Goal: Task Accomplishment & Management: Use online tool/utility

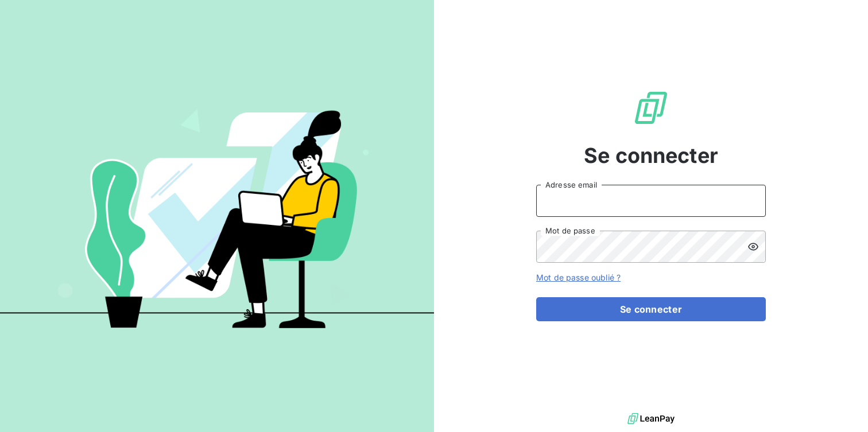
click at [566, 202] on input "Adresse email" at bounding box center [651, 201] width 230 height 32
type input "[DOMAIN_NAME][EMAIL_ADDRESS][DOMAIN_NAME]"
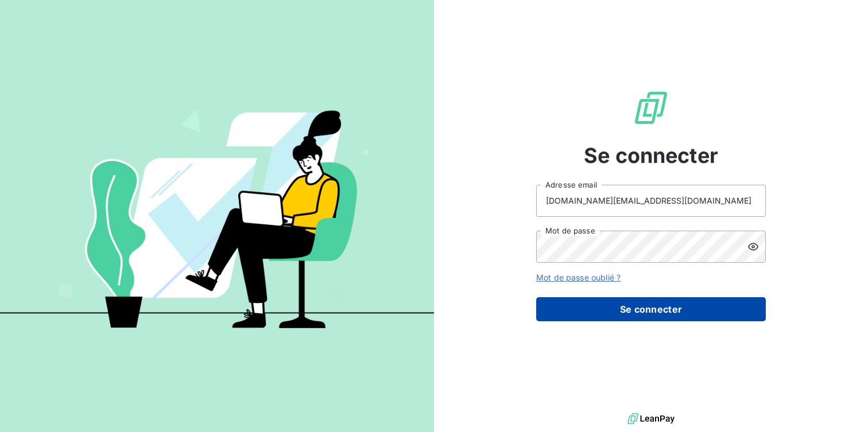
click at [642, 307] on button "Se connecter" at bounding box center [651, 309] width 230 height 24
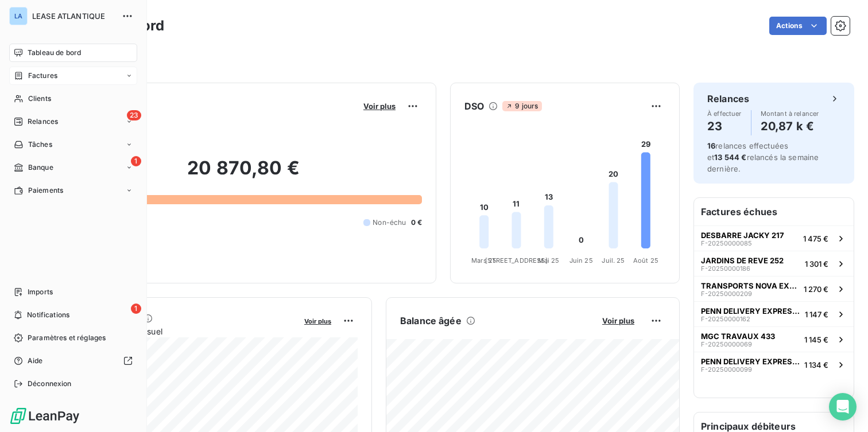
click at [37, 73] on span "Factures" at bounding box center [42, 76] width 29 height 10
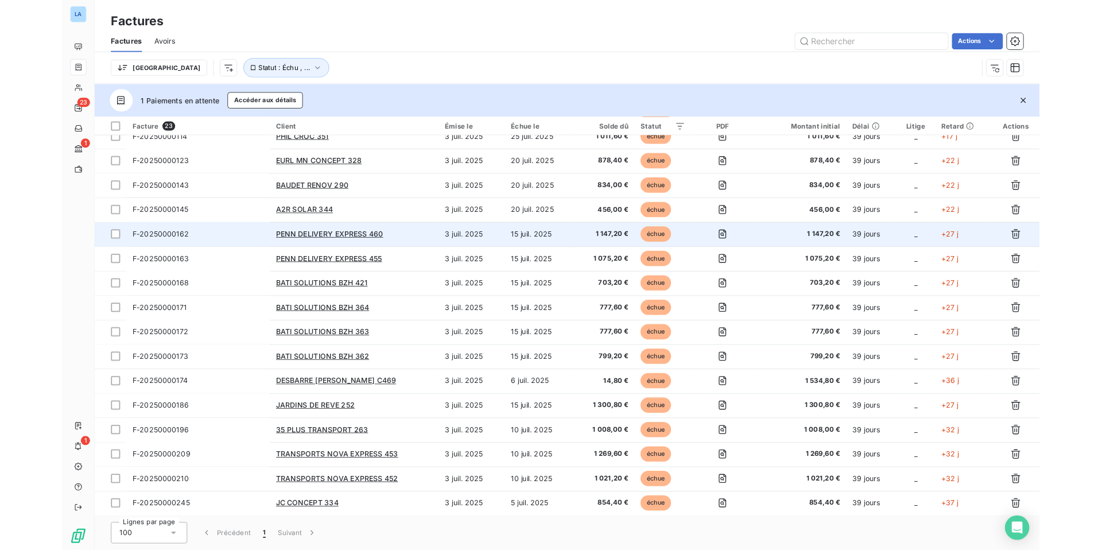
scroll to position [275, 0]
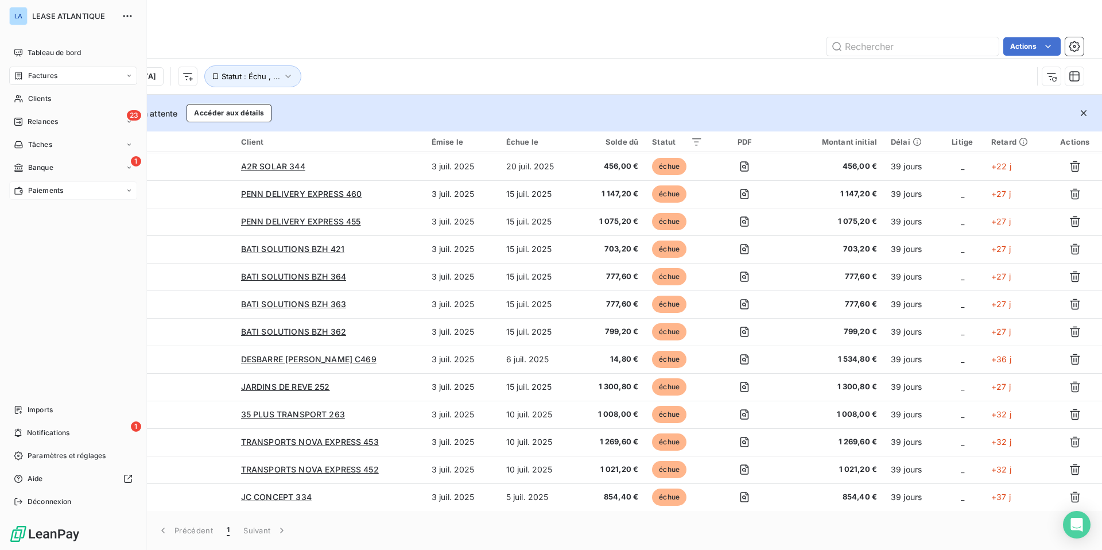
click at [42, 188] on span "Paiements" at bounding box center [45, 190] width 35 height 10
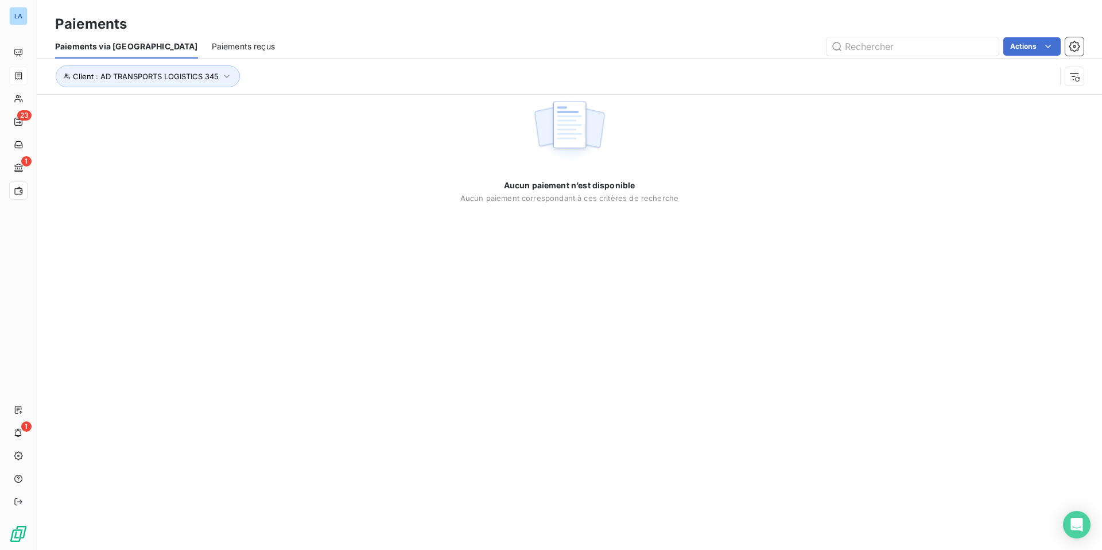
click at [212, 42] on span "Paiements reçus" at bounding box center [243, 46] width 63 height 11
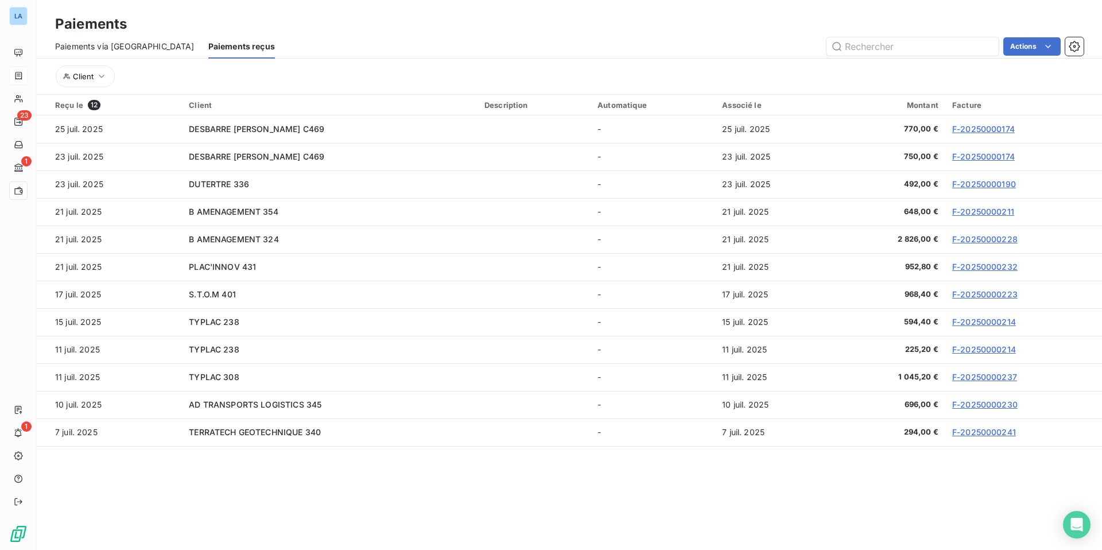
click at [85, 45] on span "Paiements via le Portail" at bounding box center [125, 46] width 140 height 11
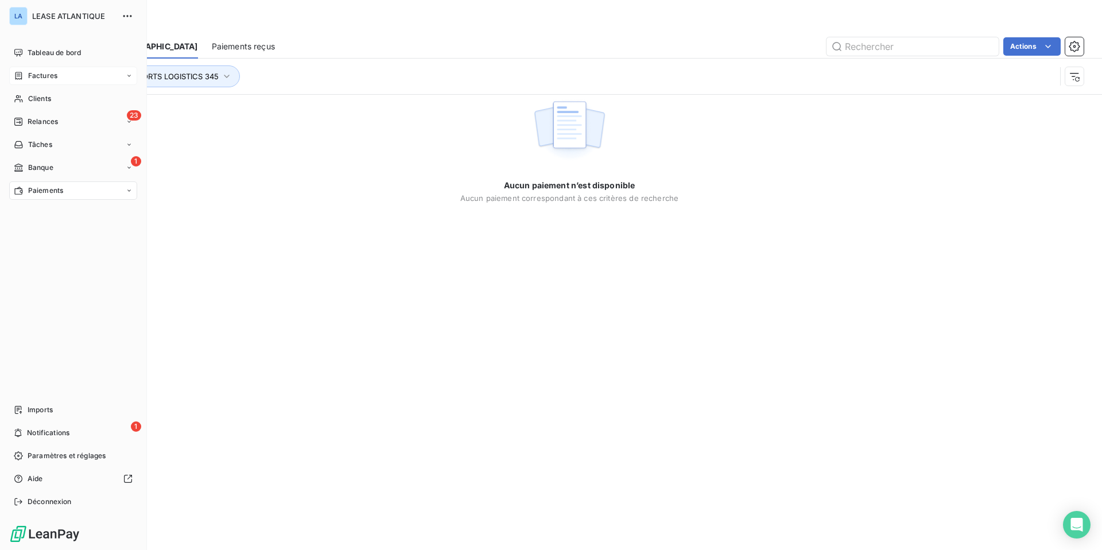
click at [53, 75] on span "Factures" at bounding box center [42, 76] width 29 height 10
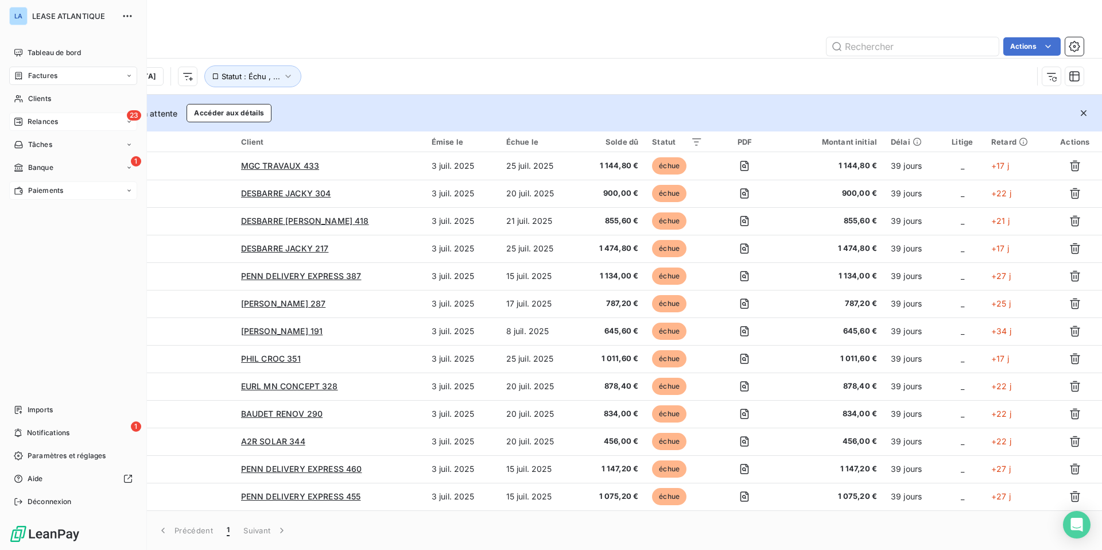
click at [47, 122] on span "Relances" at bounding box center [43, 122] width 30 height 10
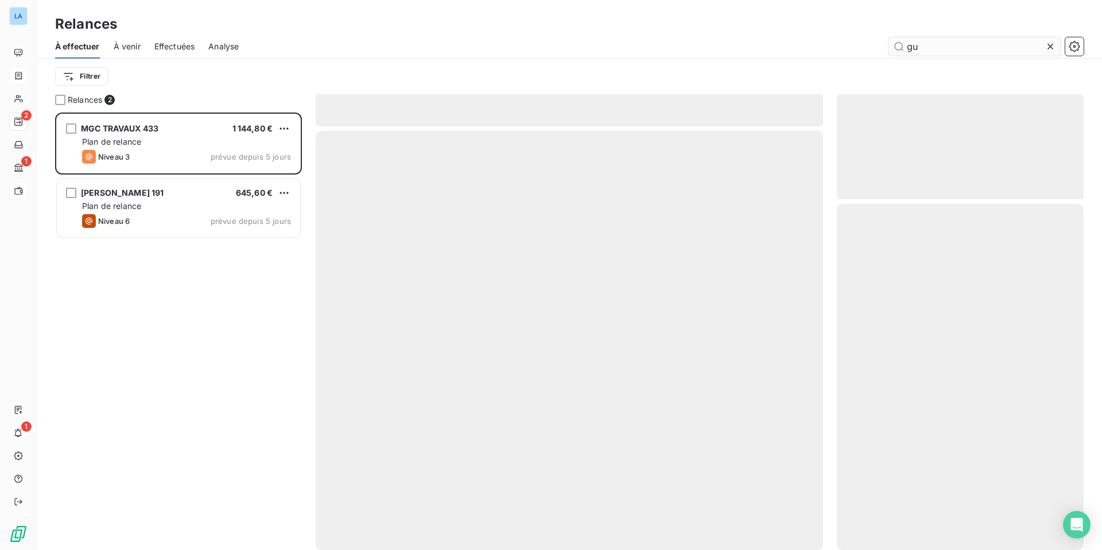
scroll to position [438, 247]
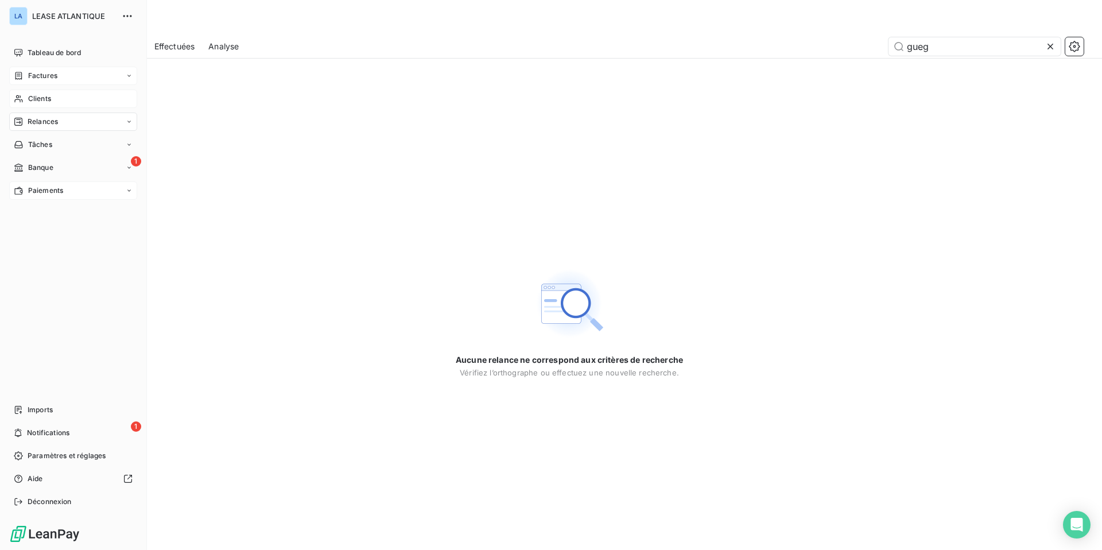
type input "gueg"
click at [41, 95] on span "Clients" at bounding box center [39, 99] width 23 height 10
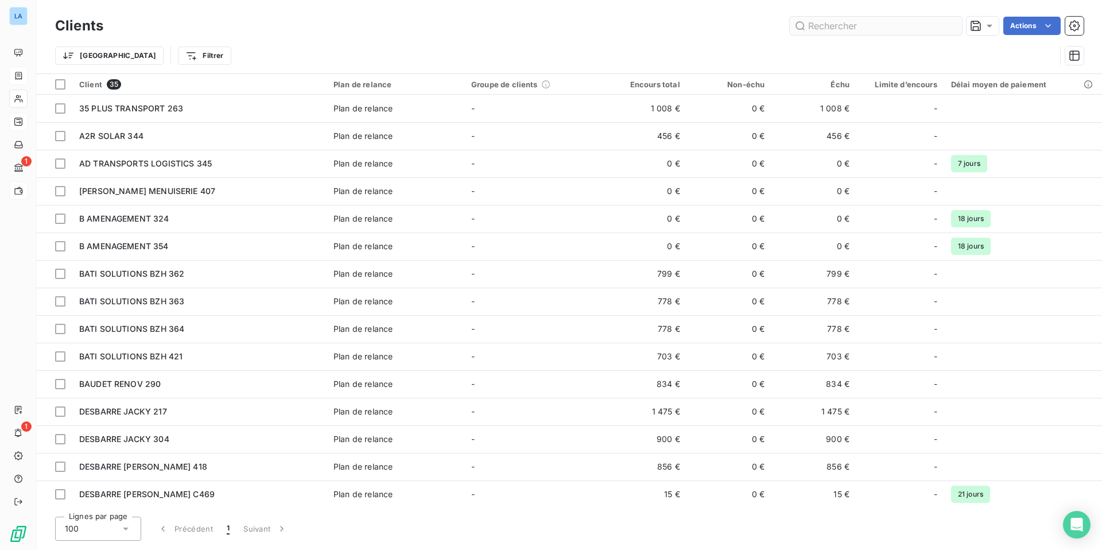
click at [868, 21] on input "text" at bounding box center [876, 26] width 172 height 18
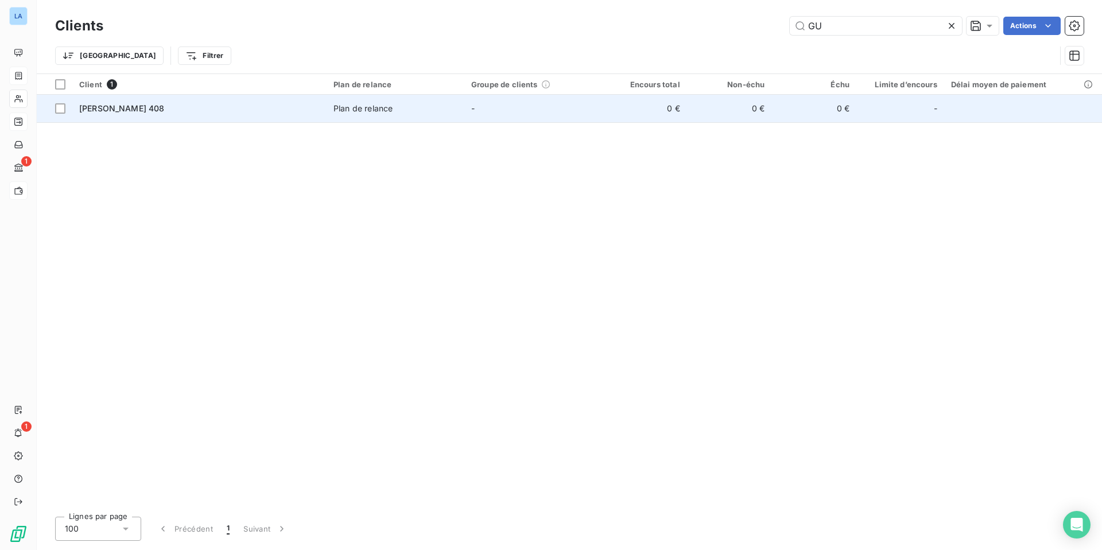
type input "GU"
click at [117, 107] on span "GUEGUEN THOMAS 408" at bounding box center [122, 108] width 86 height 10
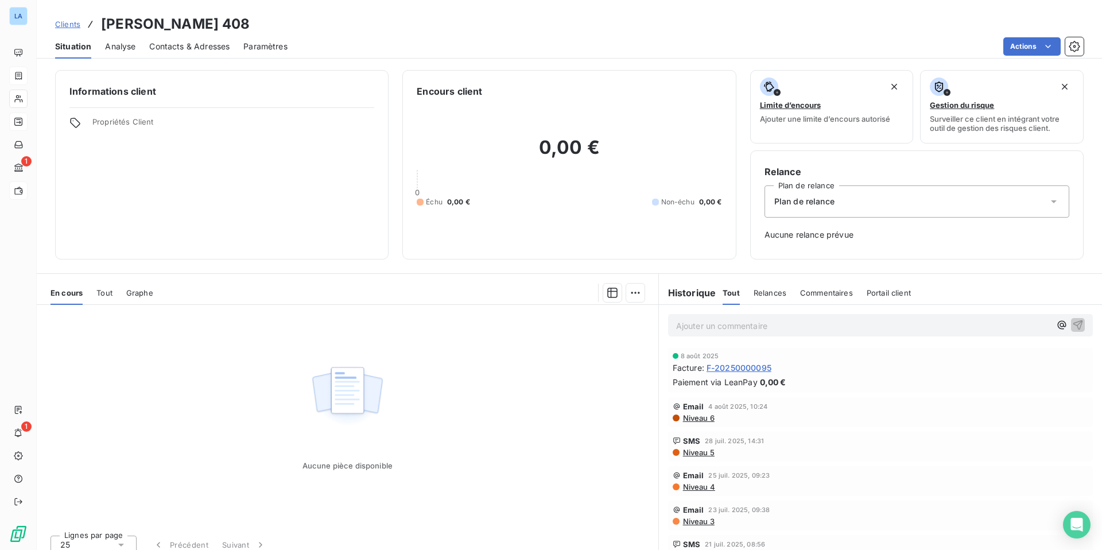
click at [738, 363] on span "F-20250000095" at bounding box center [739, 368] width 65 height 12
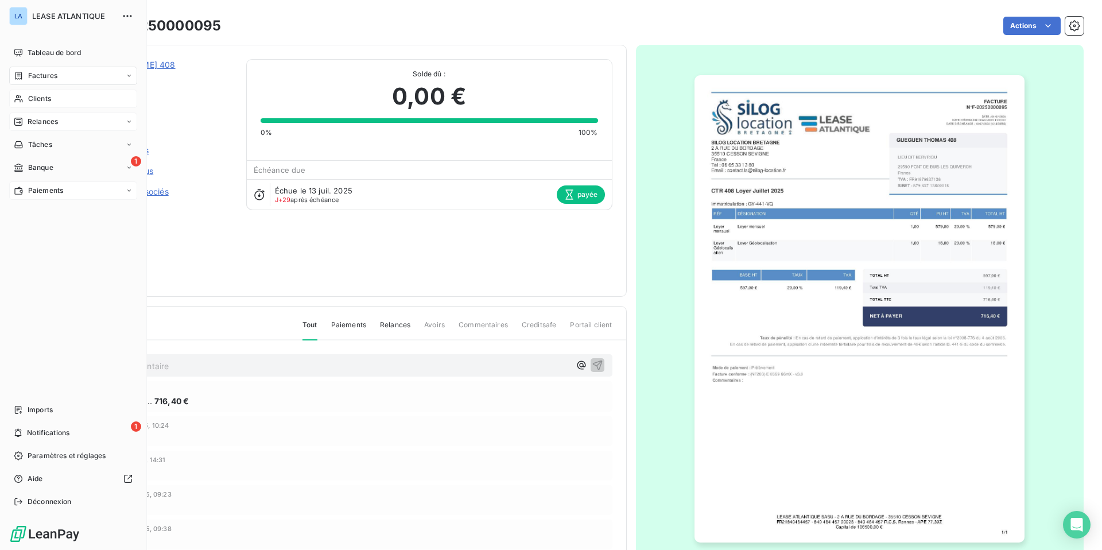
click at [51, 75] on span "Factures" at bounding box center [42, 76] width 29 height 10
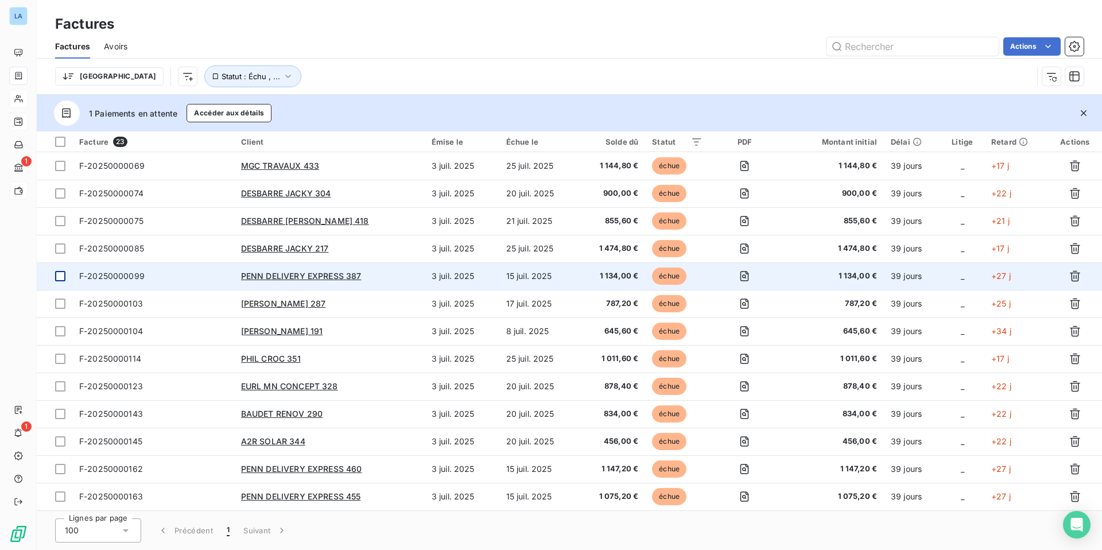
click at [61, 277] on div at bounding box center [60, 276] width 10 height 10
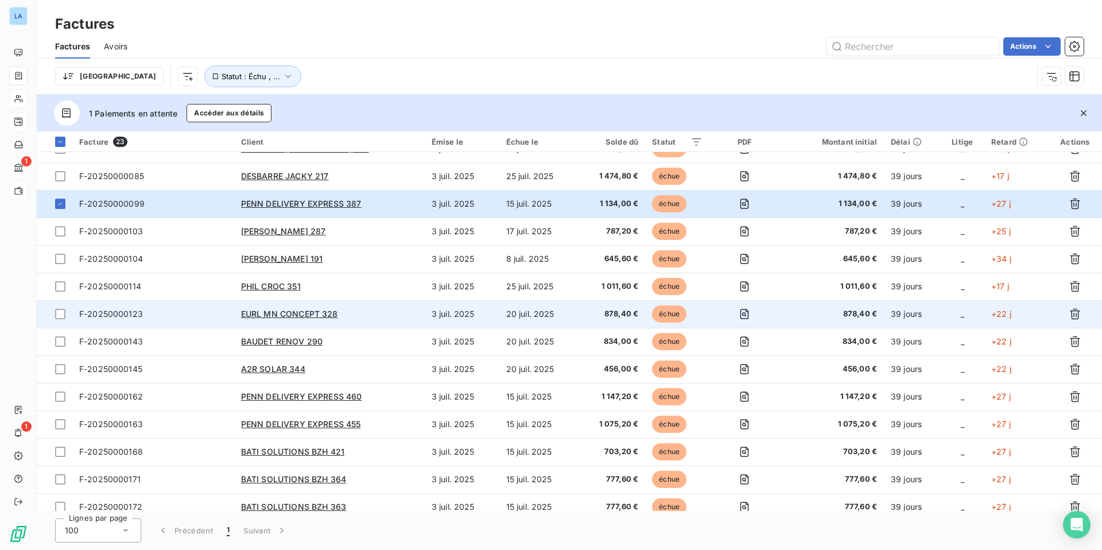
scroll to position [73, 0]
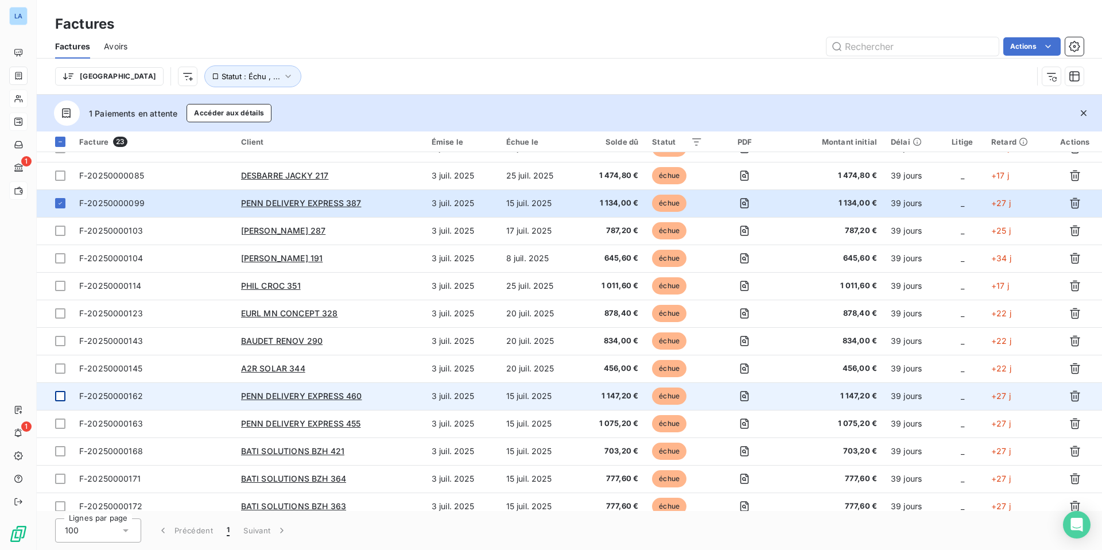
drag, startPoint x: 60, startPoint y: 393, endPoint x: 61, endPoint y: 403, distance: 9.8
click at [60, 393] on div at bounding box center [60, 396] width 10 height 10
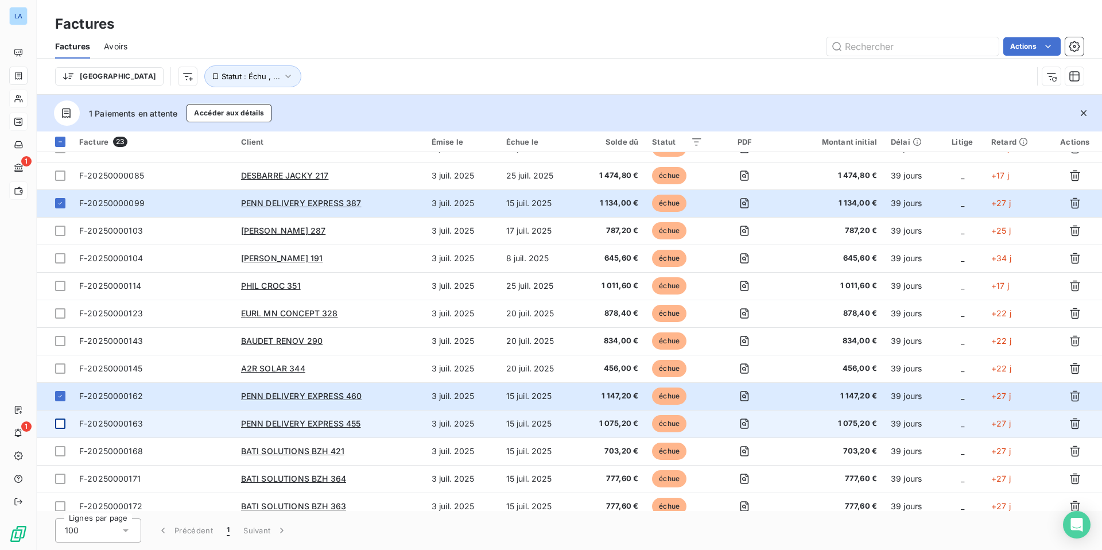
click at [60, 424] on div at bounding box center [60, 424] width 10 height 10
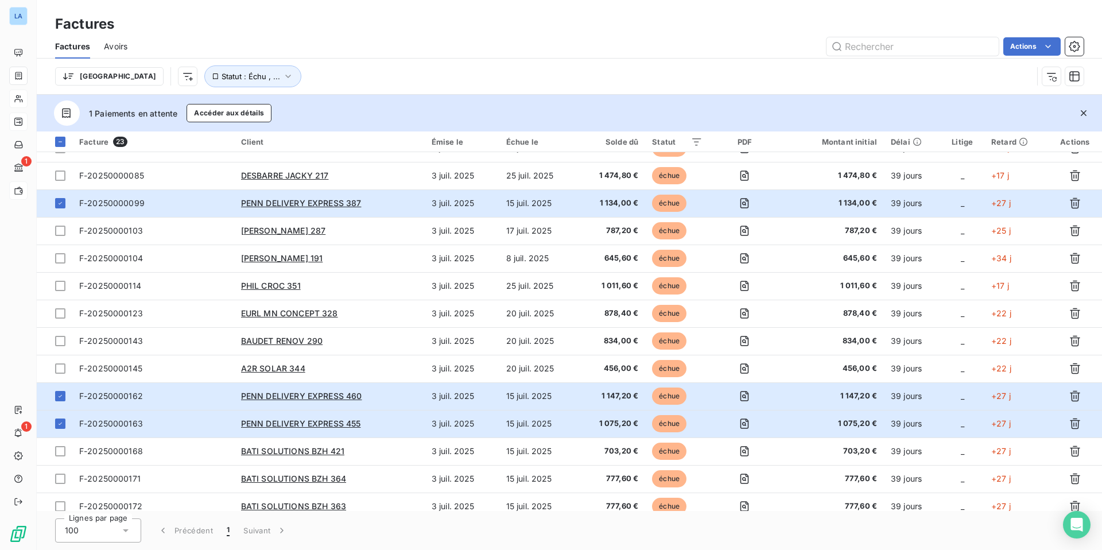
click at [730, 41] on html "LA 1 1 Factures Factures Avoirs Actions Trier Statut : Échu , ... 1 Paiements e…" at bounding box center [551, 275] width 1102 height 550
click at [283, 78] on icon "button" at bounding box center [288, 76] width 11 height 11
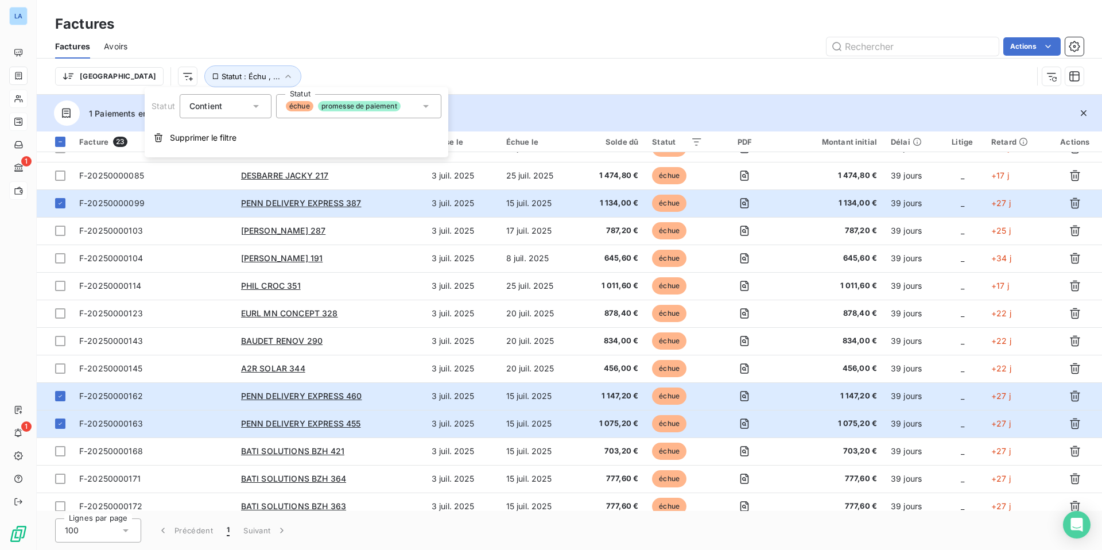
click at [417, 68] on div "Trier Statut : Échu , ..." at bounding box center [544, 76] width 978 height 22
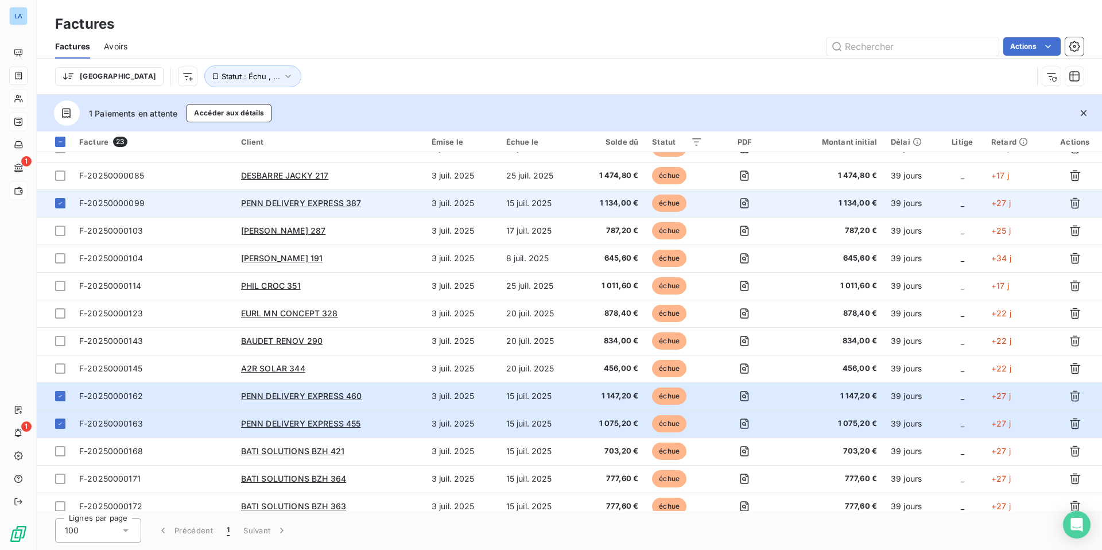
click at [103, 203] on span "F-20250000099" at bounding box center [111, 203] width 65 height 10
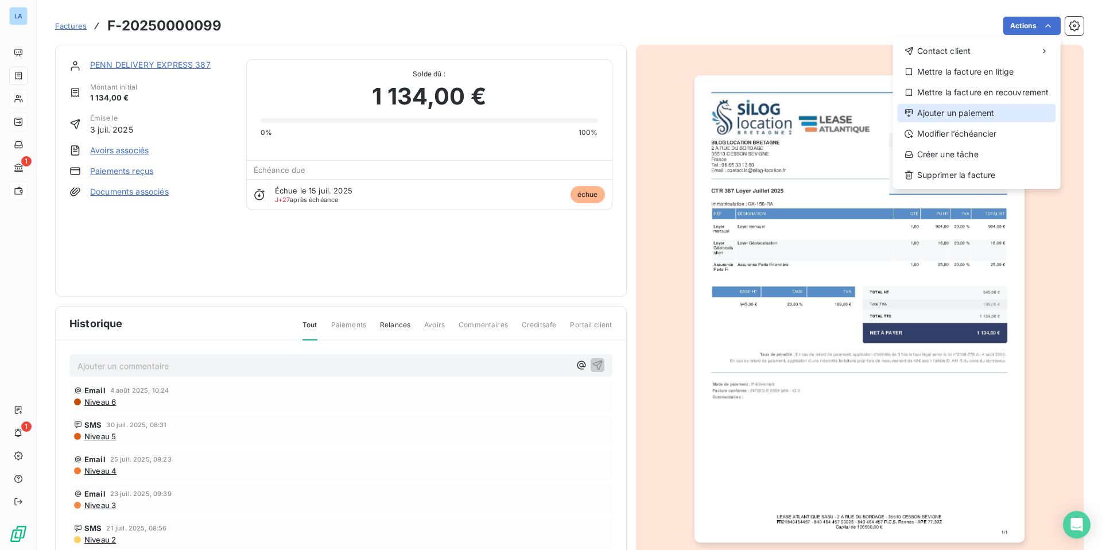
click at [868, 111] on div "Ajouter un paiement" at bounding box center [977, 113] width 158 height 18
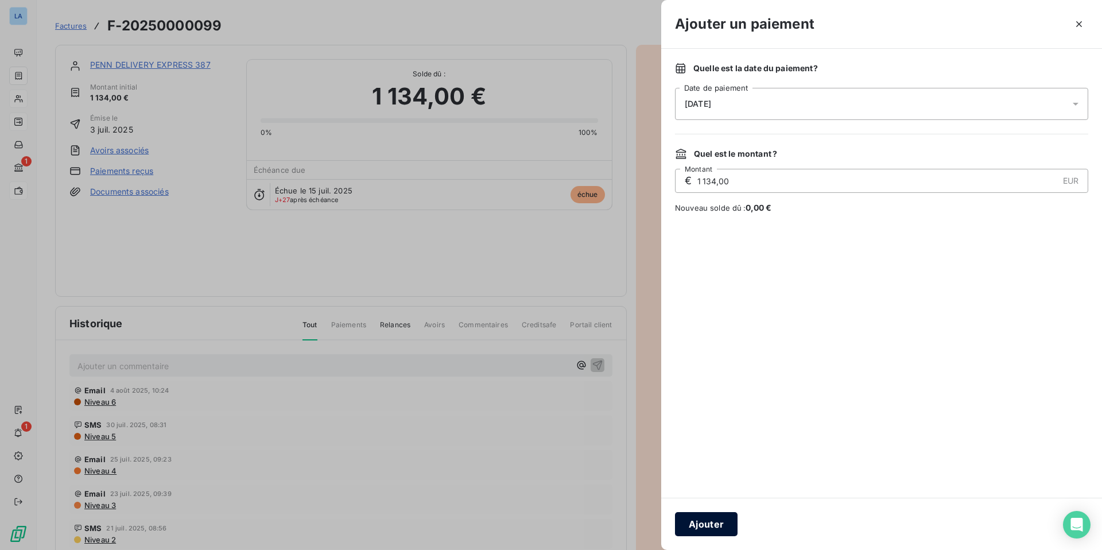
click at [701, 432] on button "Ajouter" at bounding box center [706, 524] width 63 height 24
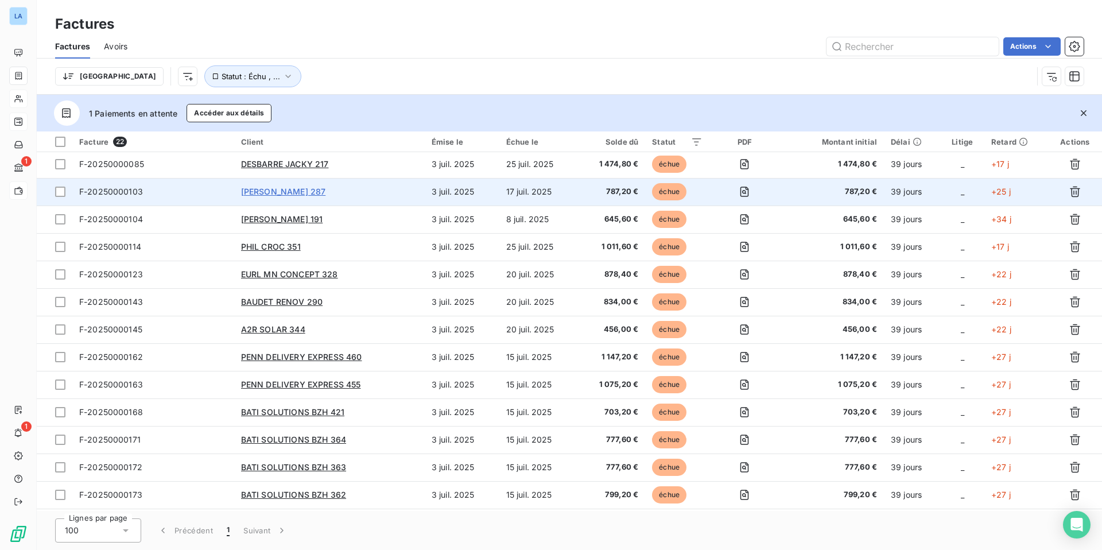
scroll to position [85, 0]
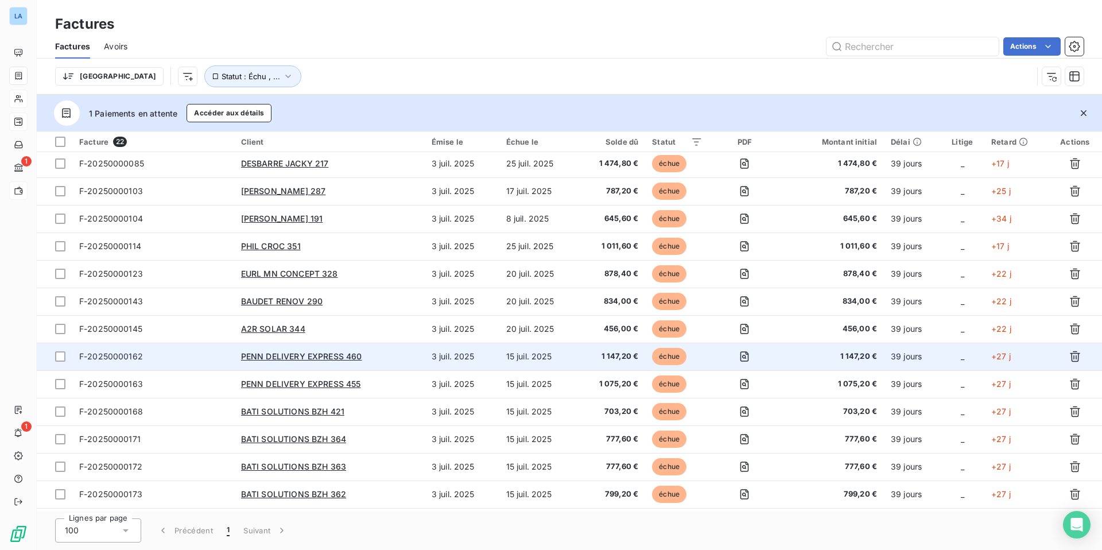
click at [106, 356] on span "F-20250000162" at bounding box center [111, 356] width 64 height 10
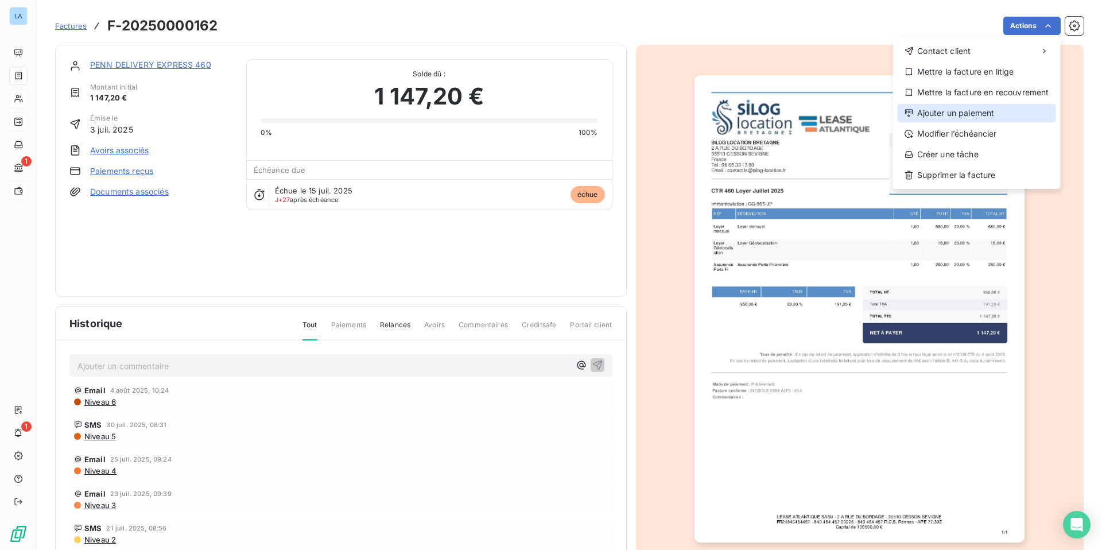
click at [868, 111] on div "Ajouter un paiement" at bounding box center [977, 113] width 158 height 18
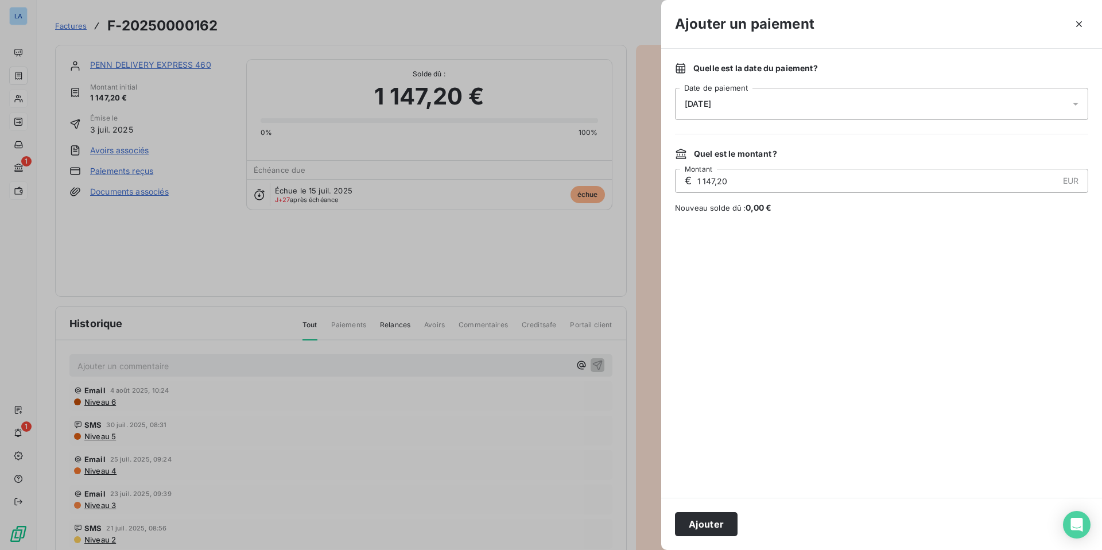
click at [868, 102] on icon at bounding box center [1075, 103] width 11 height 11
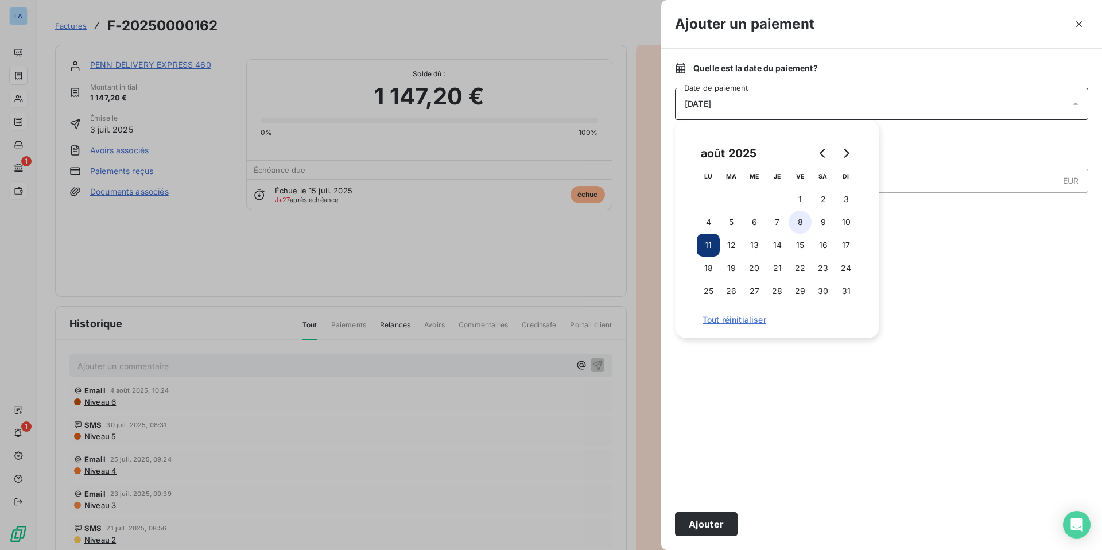
click at [803, 223] on button "8" at bounding box center [800, 222] width 23 height 23
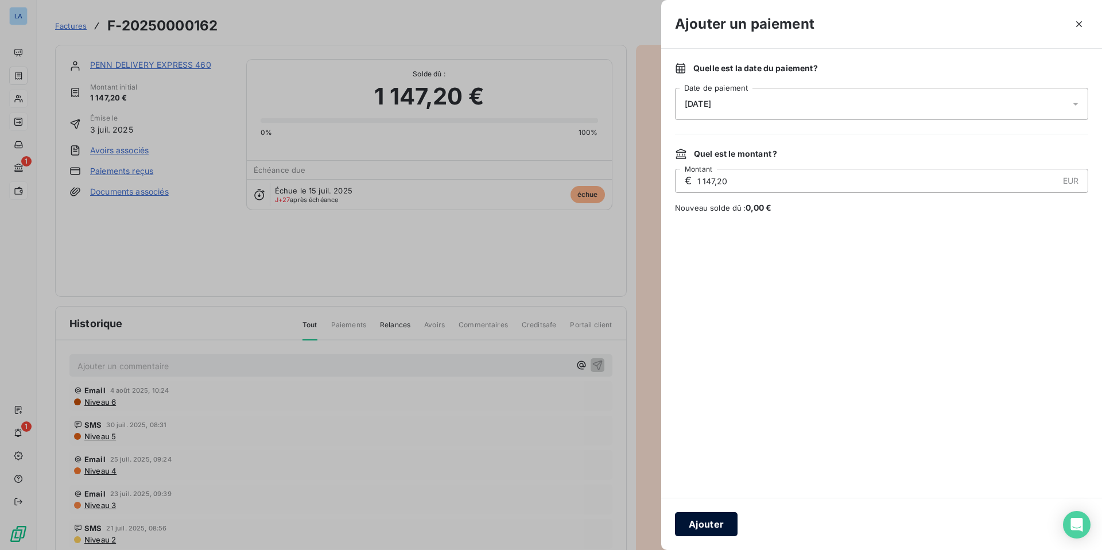
click at [701, 432] on button "Ajouter" at bounding box center [706, 524] width 63 height 24
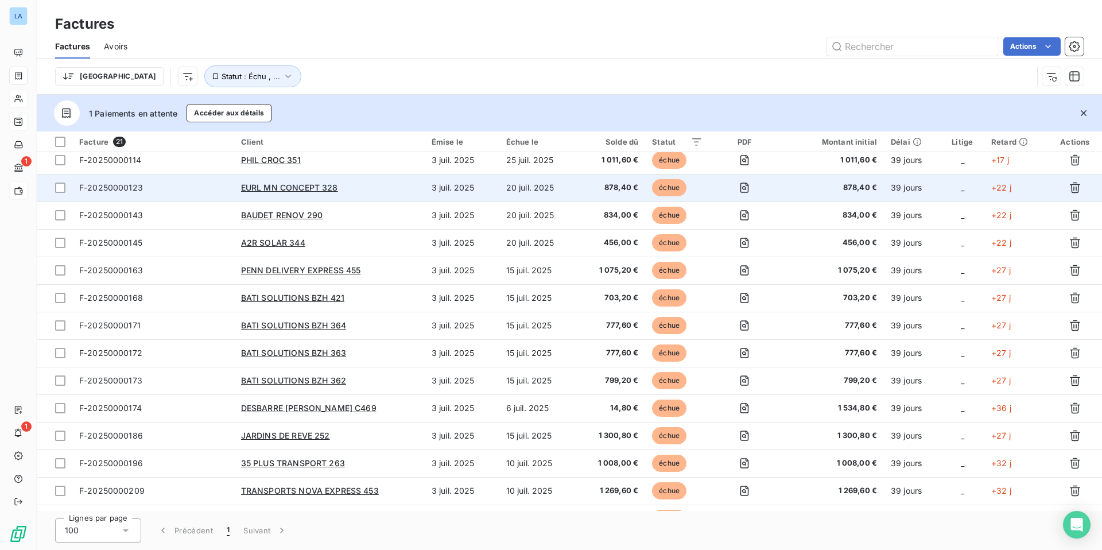
scroll to position [220, 0]
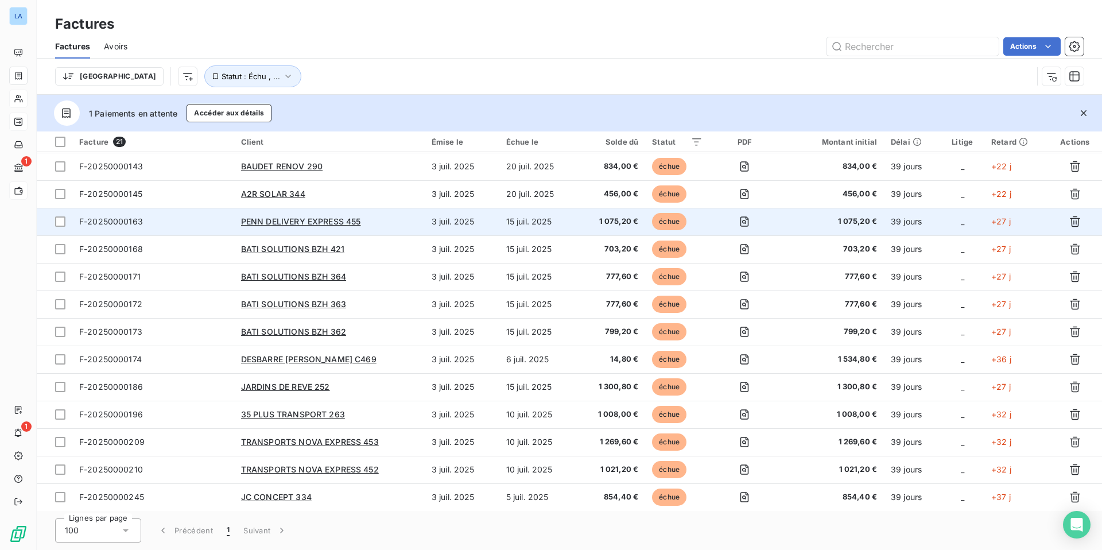
click at [118, 220] on span "F-20250000163" at bounding box center [111, 221] width 64 height 10
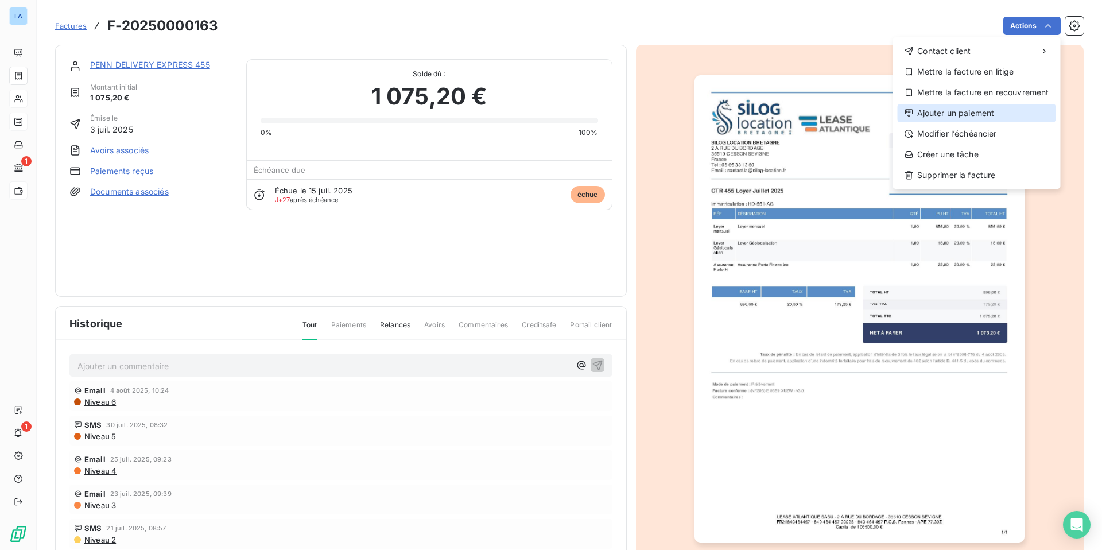
click at [868, 108] on div "Ajouter un paiement" at bounding box center [977, 113] width 158 height 18
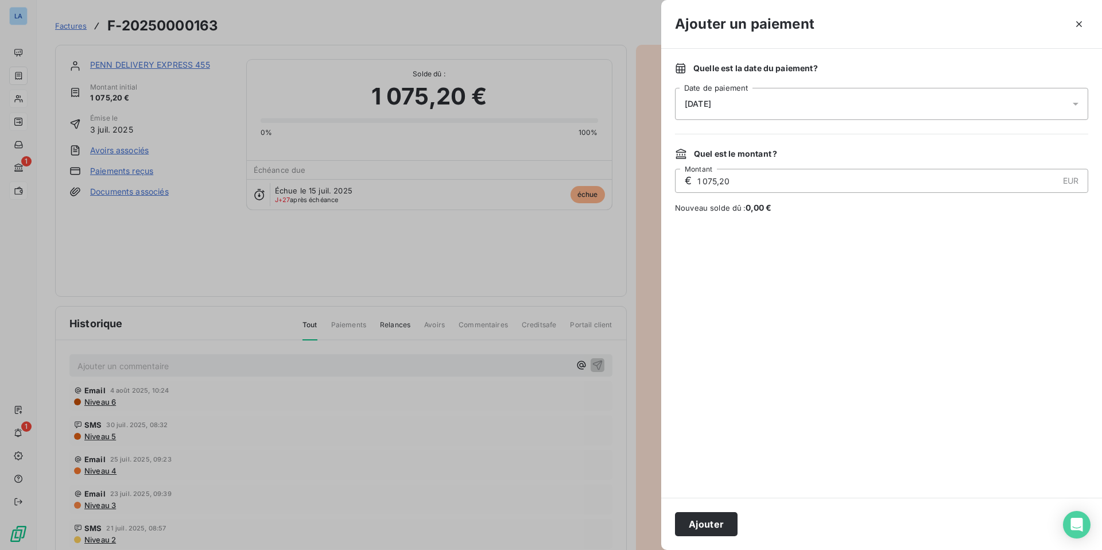
click at [868, 102] on icon at bounding box center [1075, 103] width 11 height 11
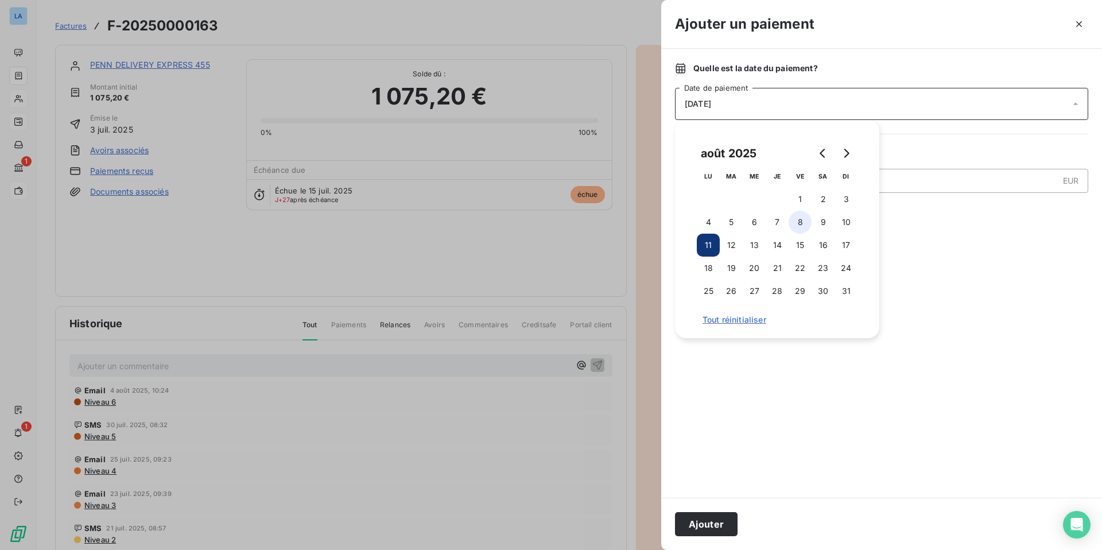
click at [801, 219] on button "8" at bounding box center [800, 222] width 23 height 23
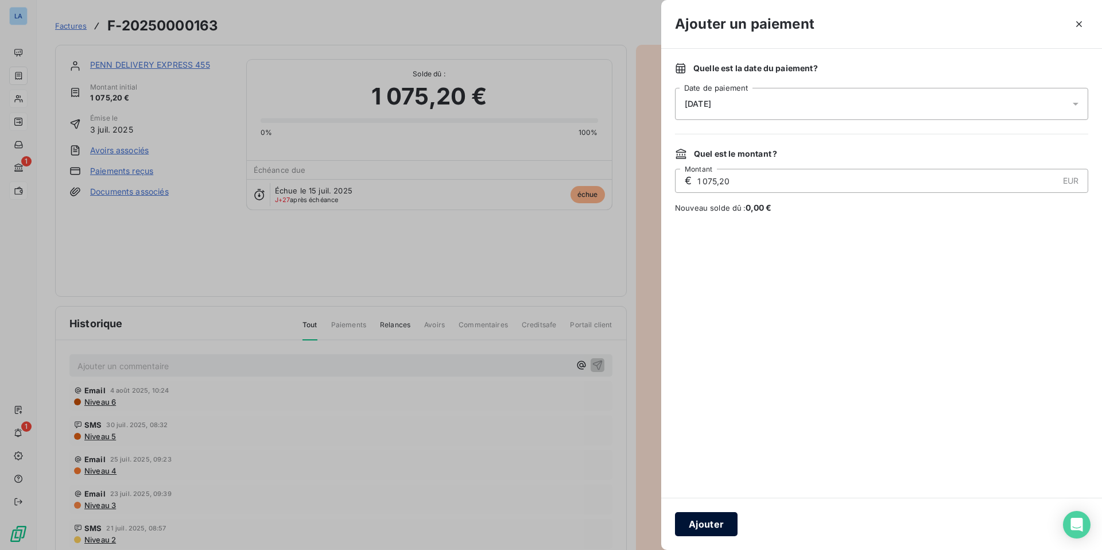
click at [706, 432] on button "Ajouter" at bounding box center [706, 524] width 63 height 24
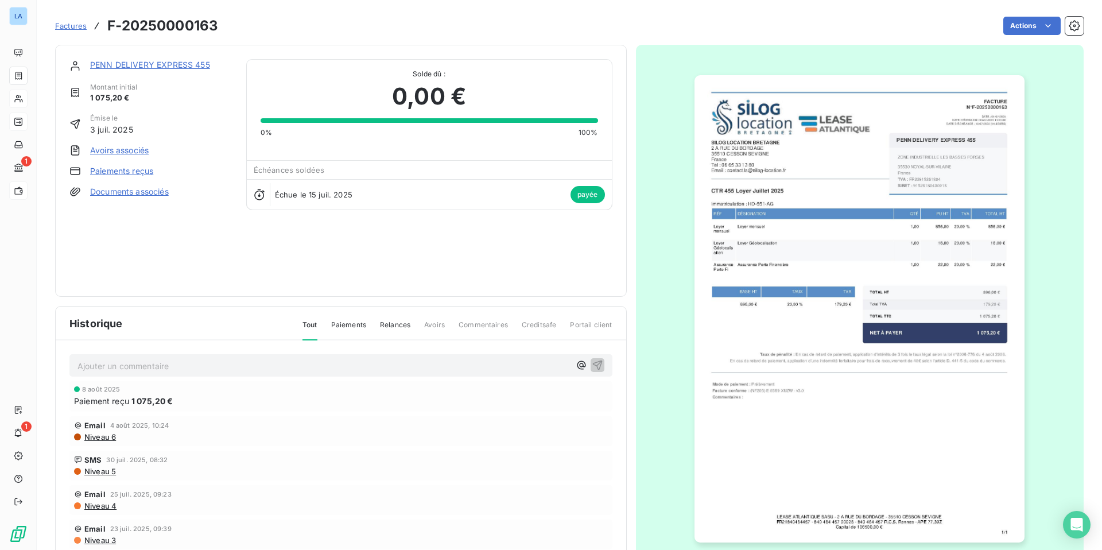
click at [71, 28] on span "Factures" at bounding box center [71, 25] width 32 height 9
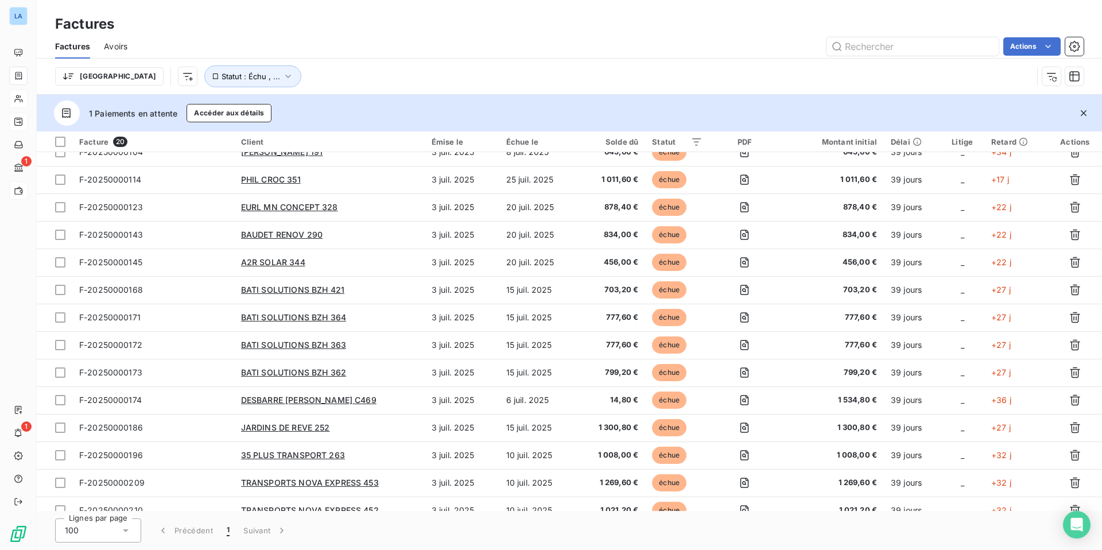
scroll to position [192, 0]
